Goal: Transaction & Acquisition: Download file/media

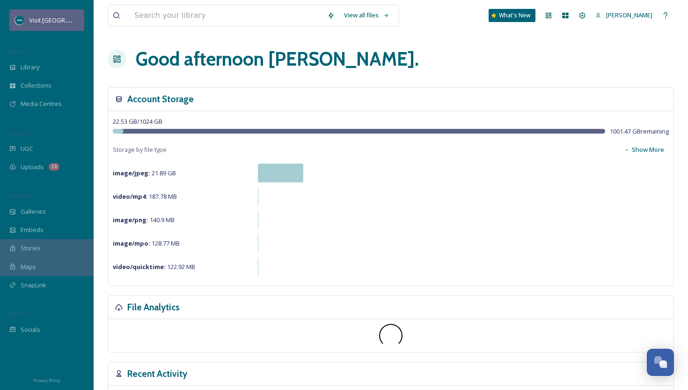
click at [59, 23] on span "Visit [GEOGRAPHIC_DATA][US_STATE]" at bounding box center [81, 19] width 104 height 9
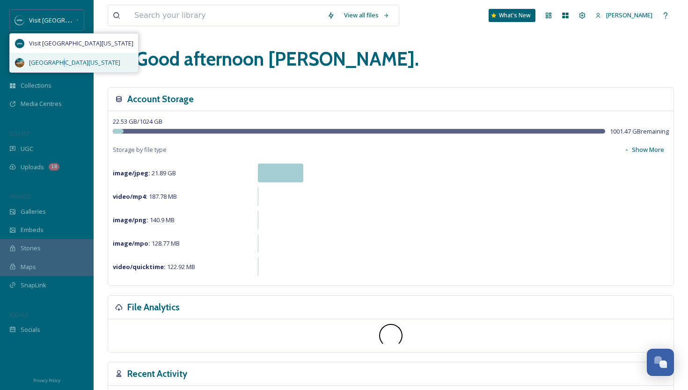
click at [59, 59] on span "[GEOGRAPHIC_DATA][US_STATE]" at bounding box center [74, 62] width 91 height 9
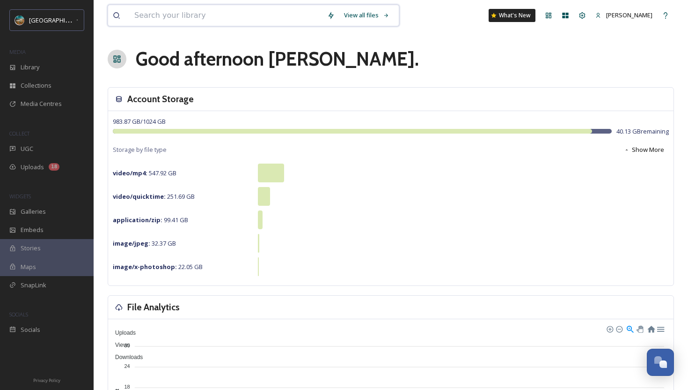
click at [159, 12] on input at bounding box center [226, 15] width 193 height 21
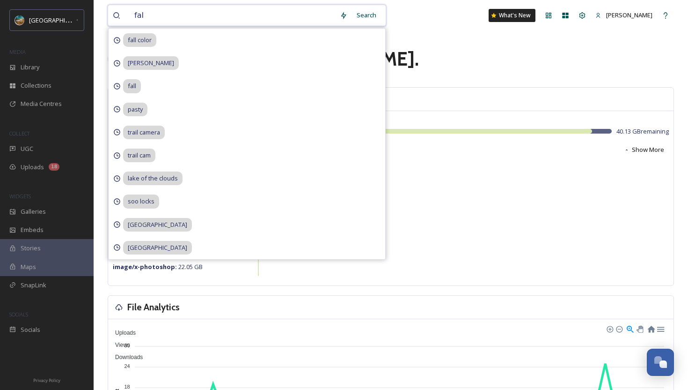
type input "fall"
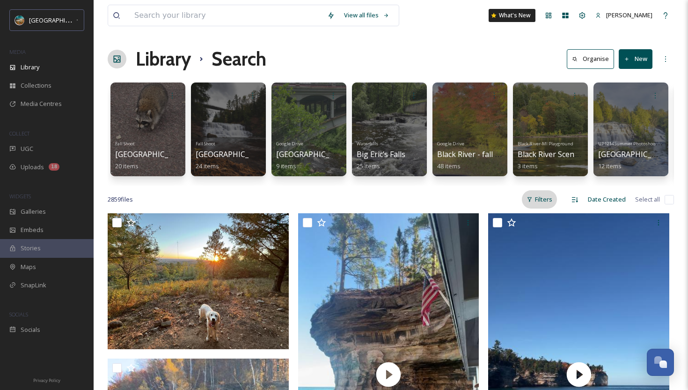
click at [534, 200] on div "Filters" at bounding box center [539, 199] width 35 height 18
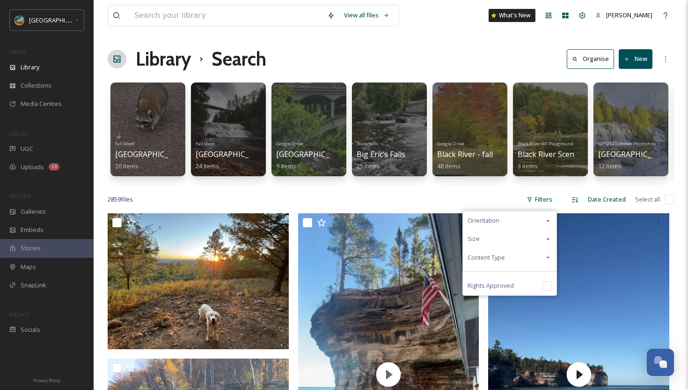
click at [497, 259] on span "Content Type" at bounding box center [486, 257] width 37 height 9
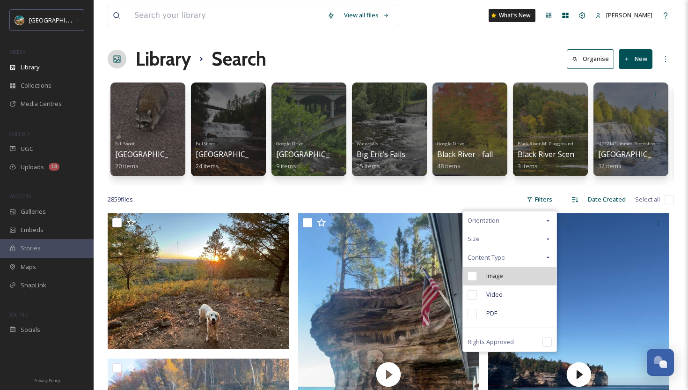
click at [496, 275] on span "Image" at bounding box center [495, 275] width 17 height 9
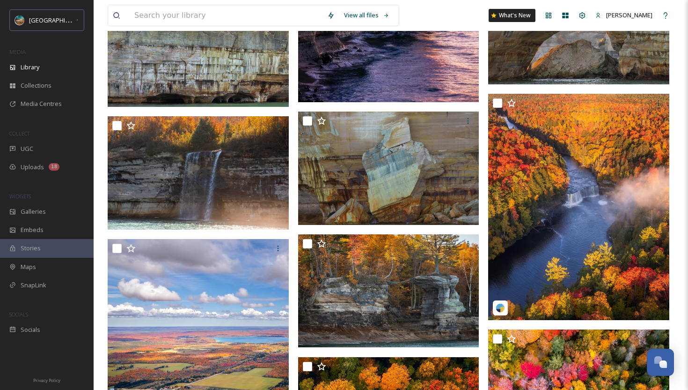
scroll to position [495, 0]
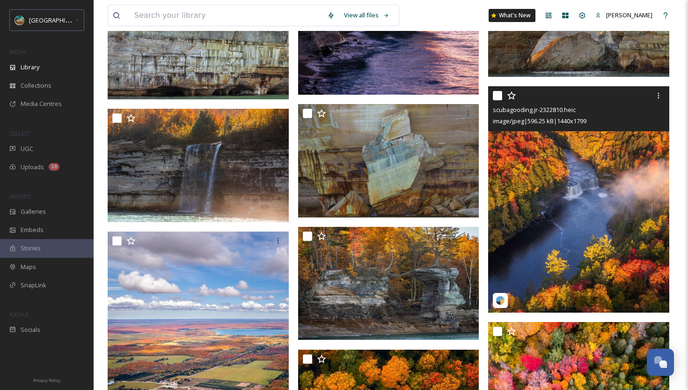
click at [562, 248] on img at bounding box center [578, 199] width 181 height 226
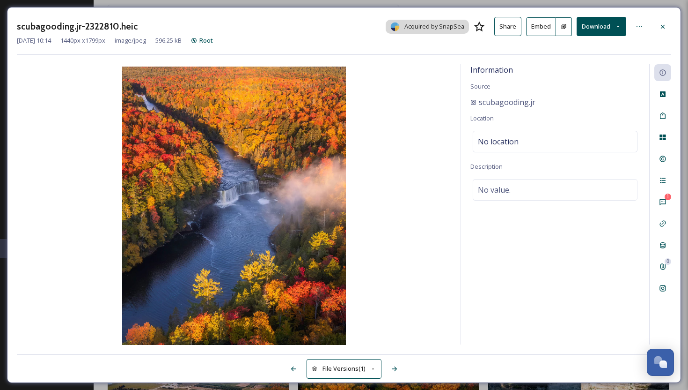
click at [604, 29] on button "Download" at bounding box center [602, 26] width 50 height 19
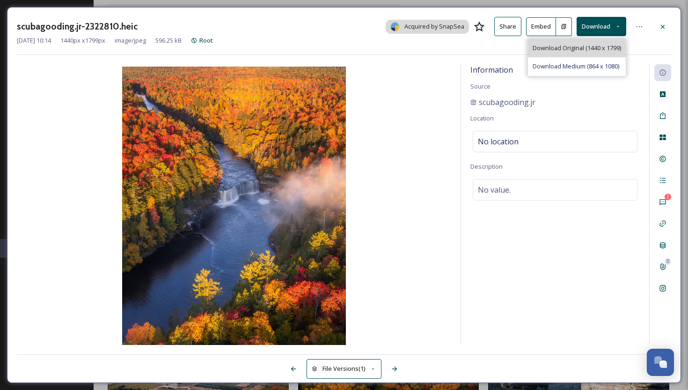
click at [594, 48] on span "Download Original (1440 x 1799)" at bounding box center [577, 48] width 89 height 9
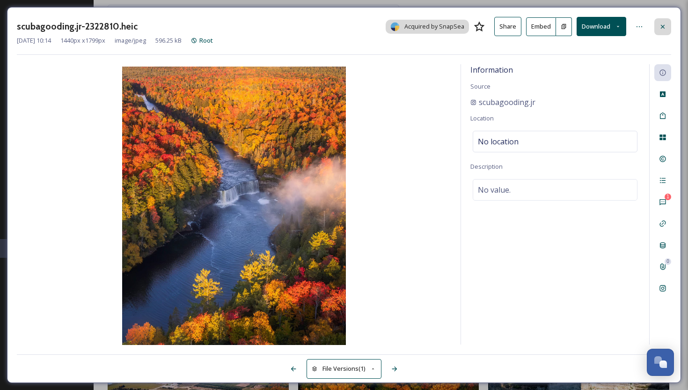
click at [667, 28] on div at bounding box center [663, 26] width 17 height 17
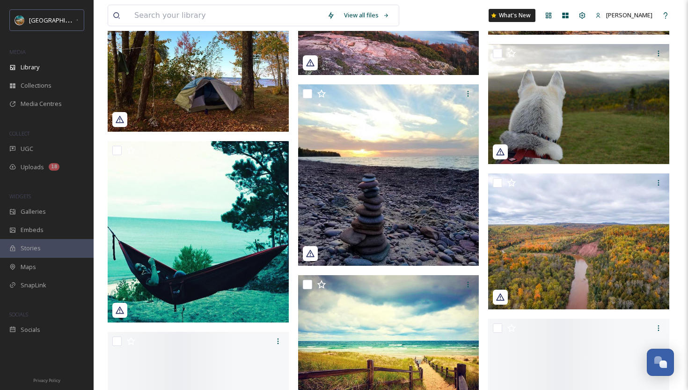
scroll to position [8420, 0]
